Goal: Task Accomplishment & Management: Manage account settings

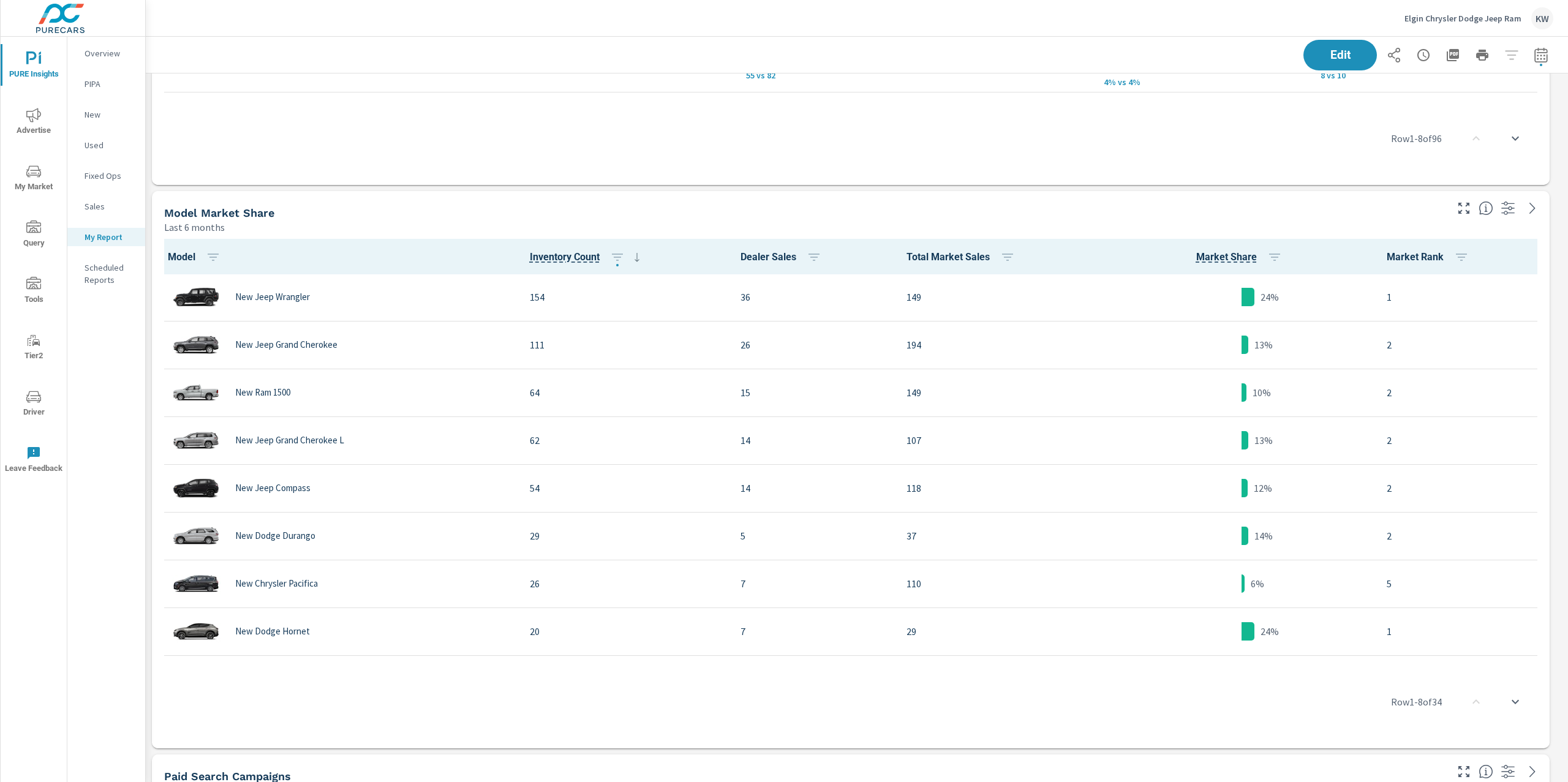
scroll to position [3394, 0]
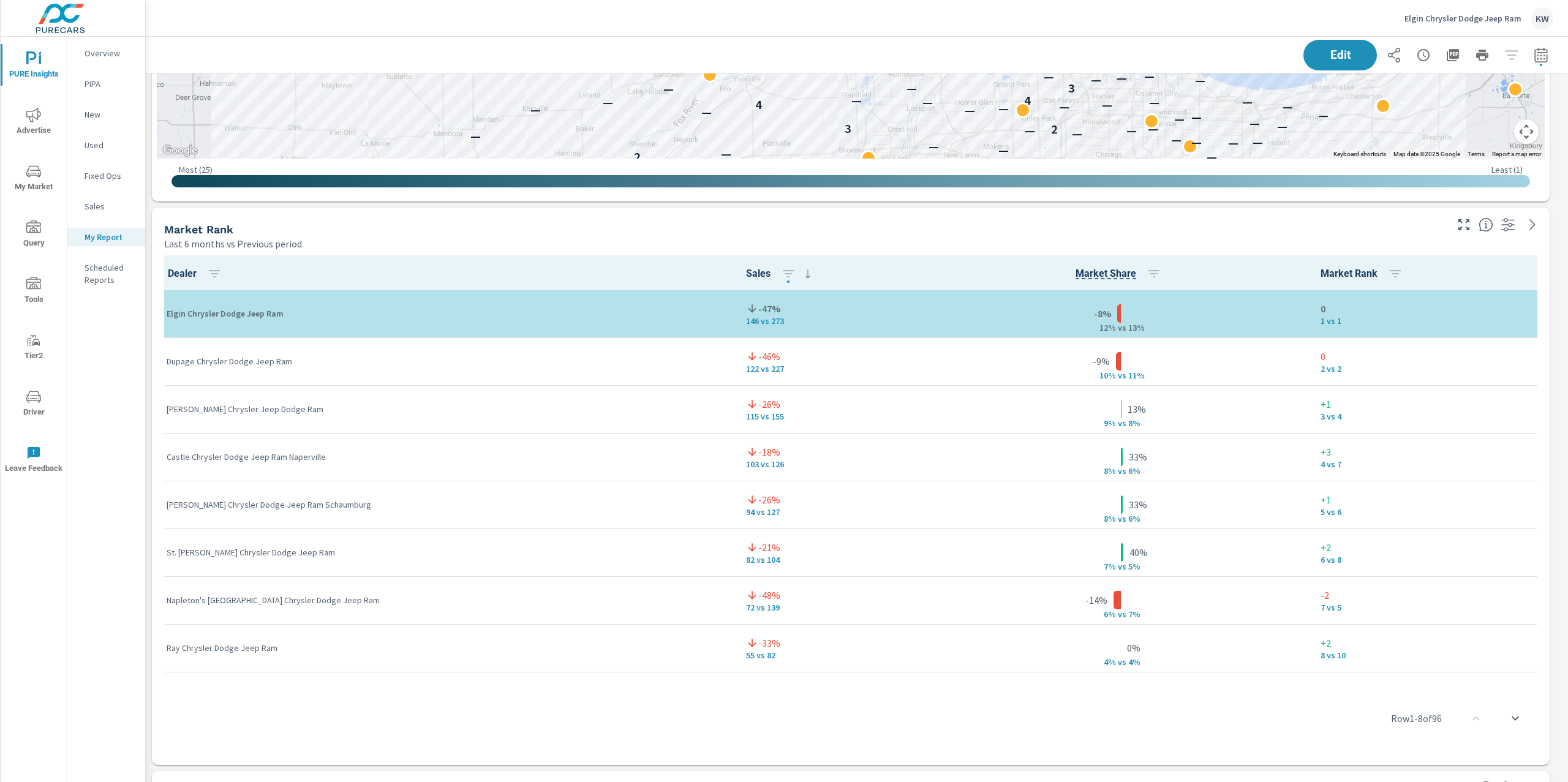
click at [1448, 15] on p "Elgin Chrysler Dodge Jeep Ram" at bounding box center [1462, 18] width 117 height 11
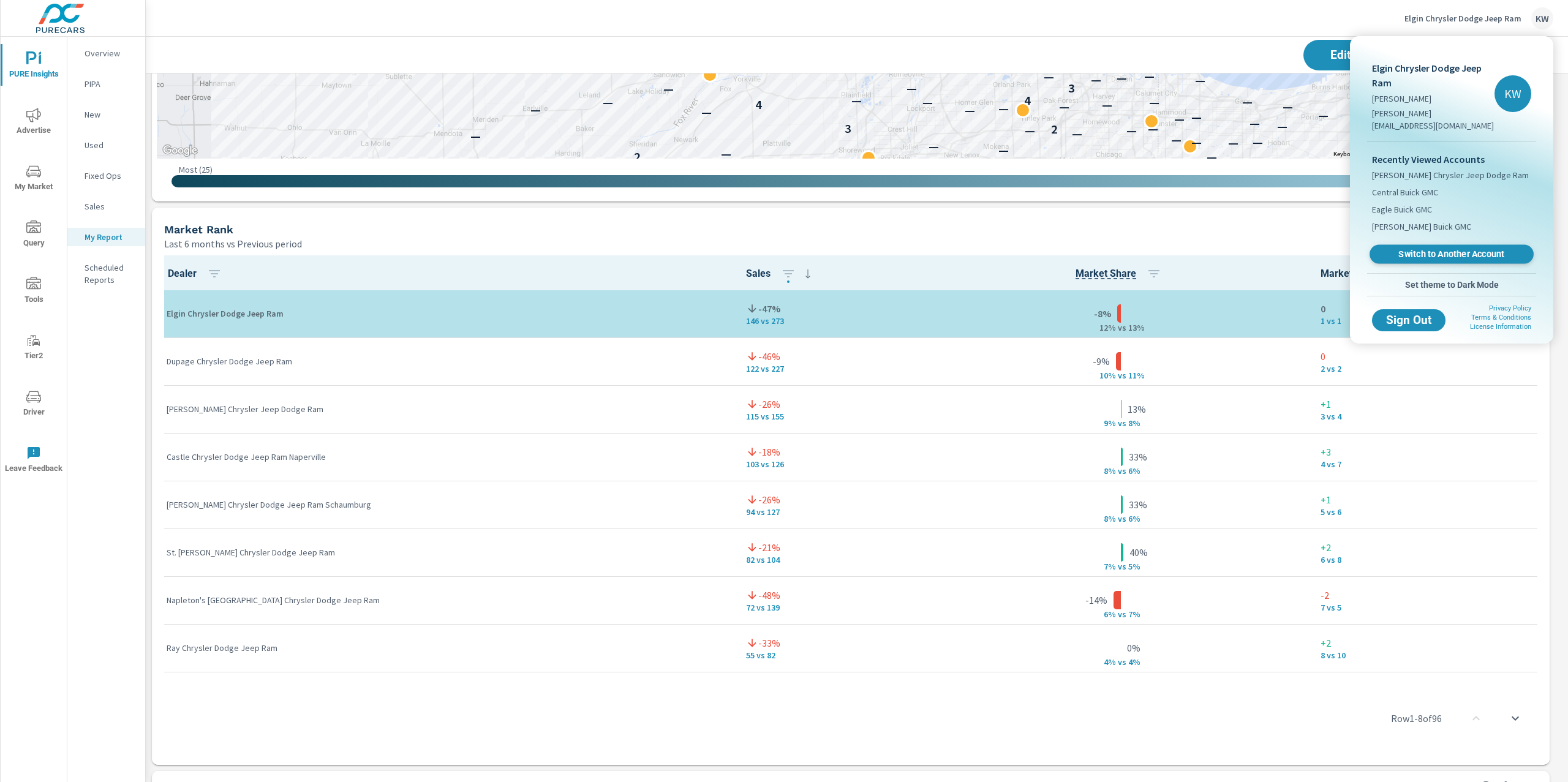
click at [1439, 249] on span "Switch to Another Account" at bounding box center [1451, 254] width 150 height 11
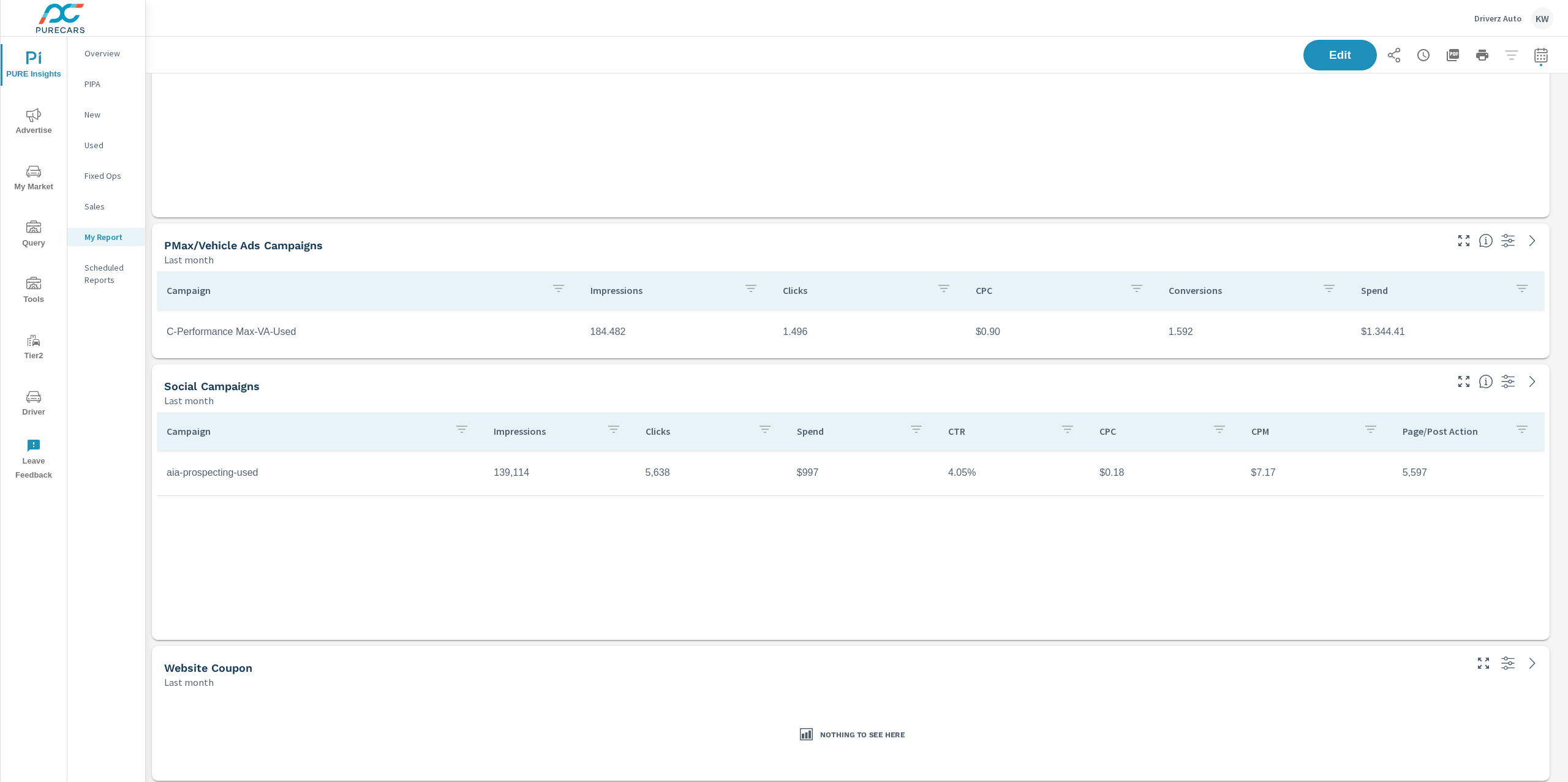
scroll to position [1833, 0]
click at [643, 472] on td "5,638" at bounding box center [711, 468] width 151 height 31
click at [645, 471] on td "5,638" at bounding box center [711, 468] width 151 height 31
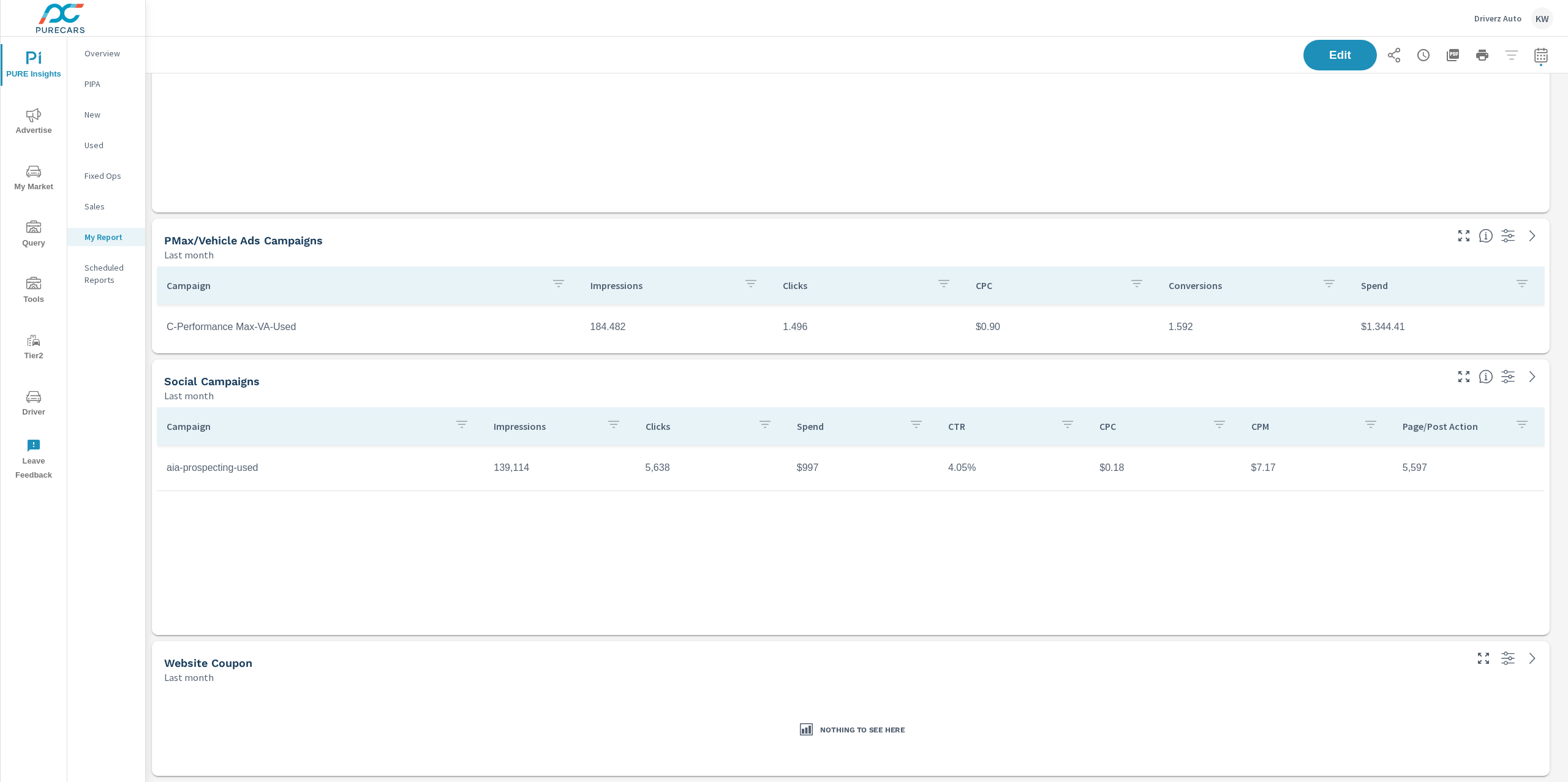
click at [675, 467] on td "5,638" at bounding box center [711, 468] width 151 height 31
drag, startPoint x: 1402, startPoint y: 468, endPoint x: 1451, endPoint y: 467, distance: 49.0
click at [1451, 467] on td "5,597" at bounding box center [1469, 468] width 151 height 31
drag, startPoint x: 1399, startPoint y: 471, endPoint x: 1435, endPoint y: 470, distance: 36.0
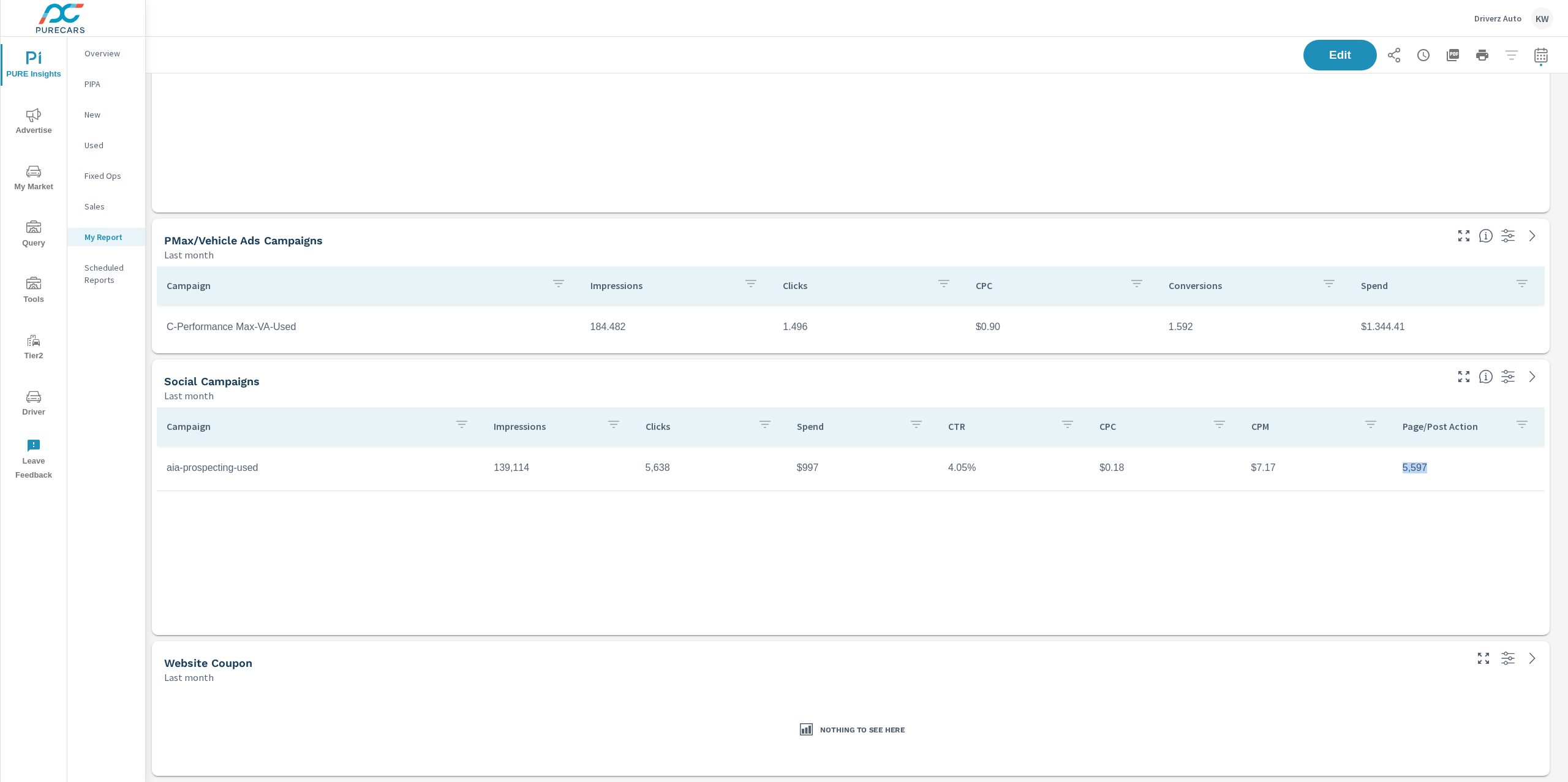
click at [1435, 470] on td "5,597" at bounding box center [1469, 468] width 151 height 31
click at [1435, 471] on td "5,597" at bounding box center [1469, 468] width 151 height 31
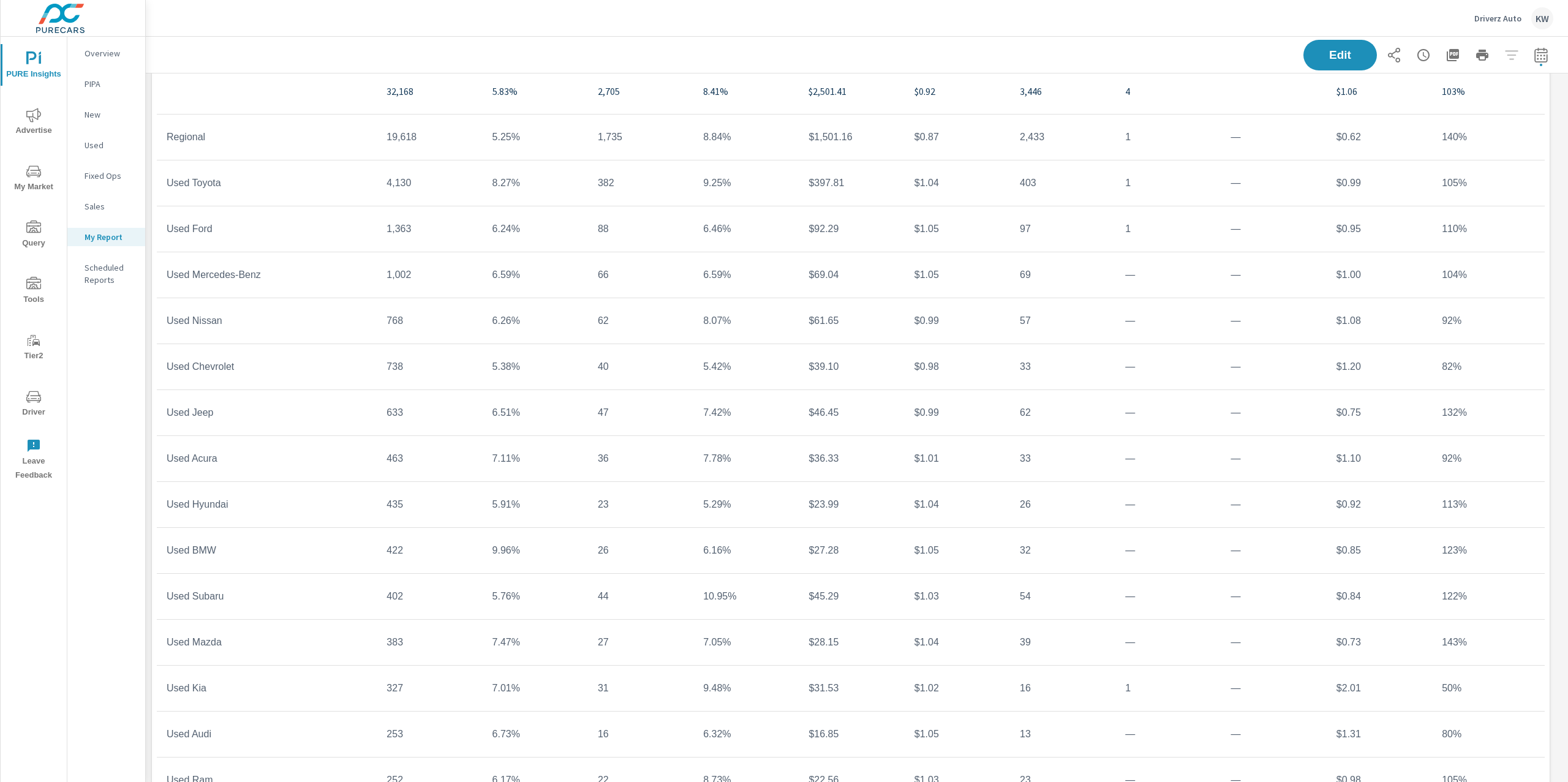
scroll to position [0, 0]
